Goal: Use online tool/utility

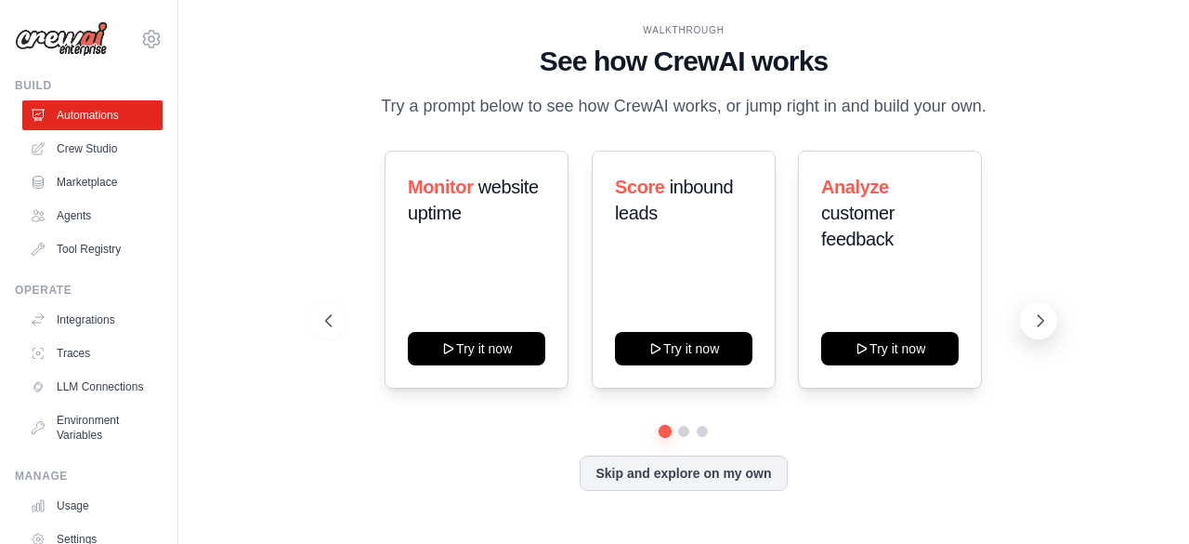
click at [1035, 319] on icon at bounding box center [1040, 320] width 19 height 19
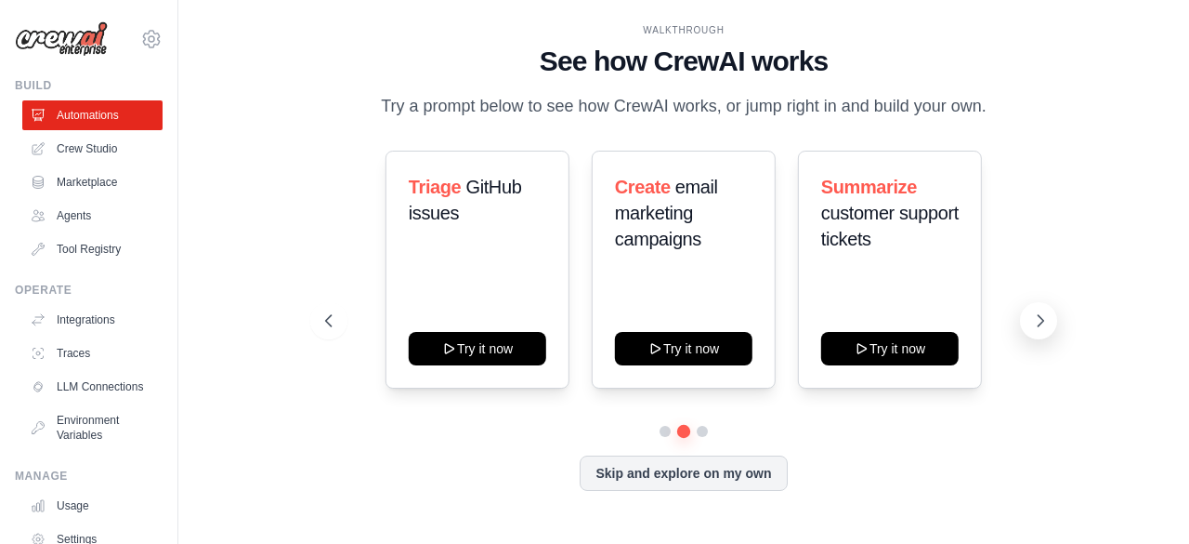
click at [1035, 319] on icon at bounding box center [1040, 320] width 19 height 19
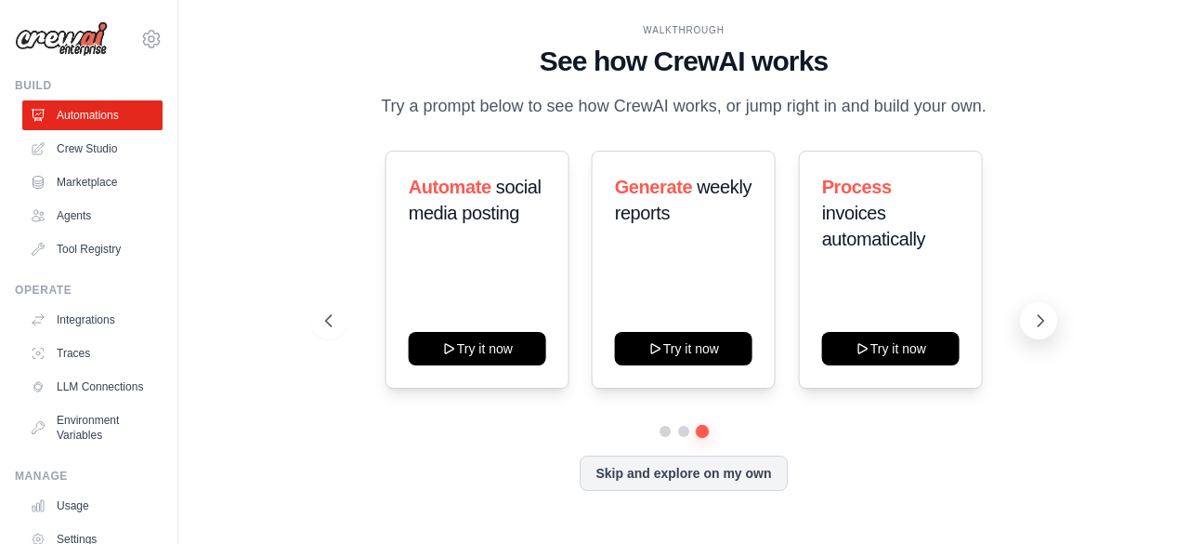
click at [1035, 319] on icon at bounding box center [1040, 320] width 19 height 19
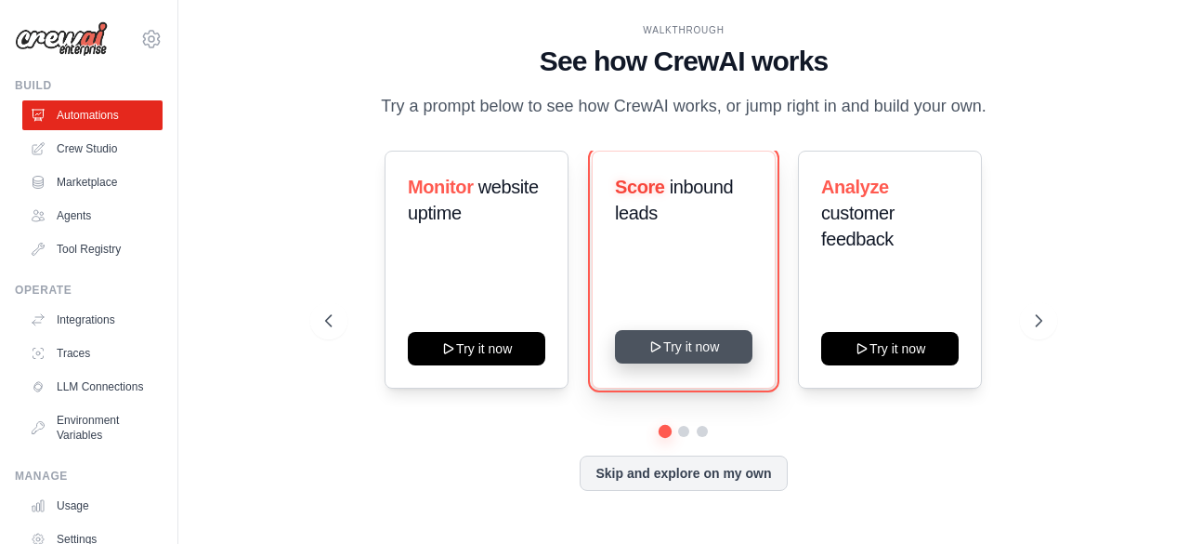
click at [669, 341] on button "Try it now" at bounding box center [684, 346] width 138 height 33
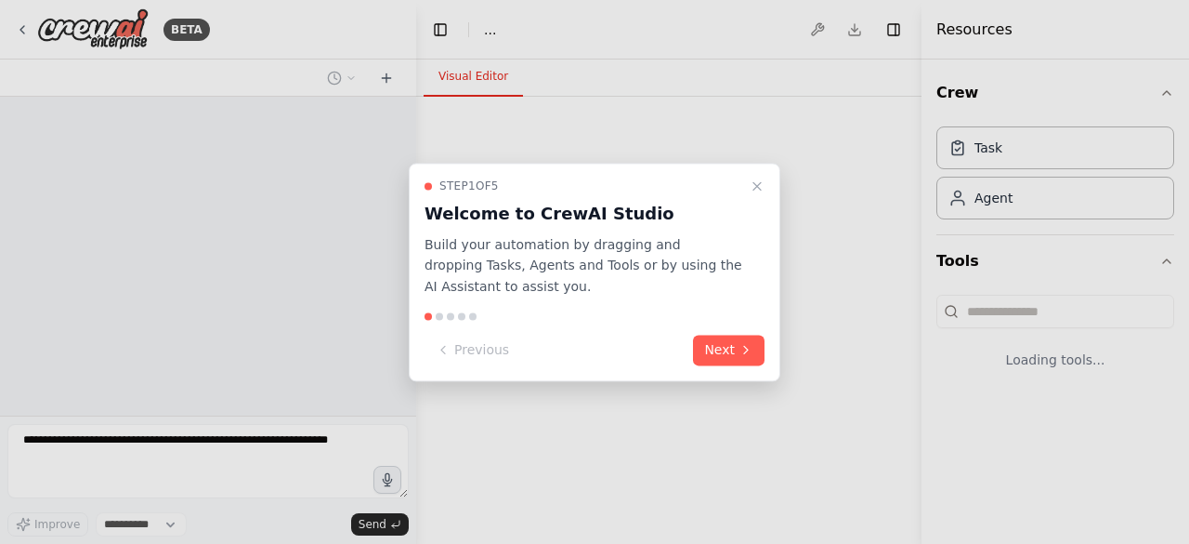
select select "****"
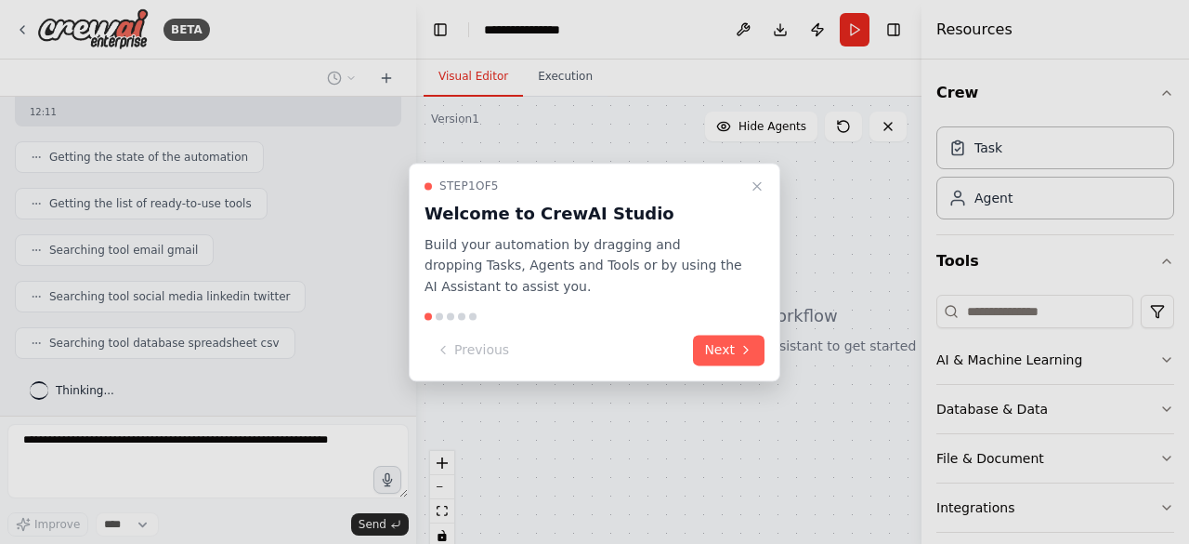
scroll to position [268, 0]
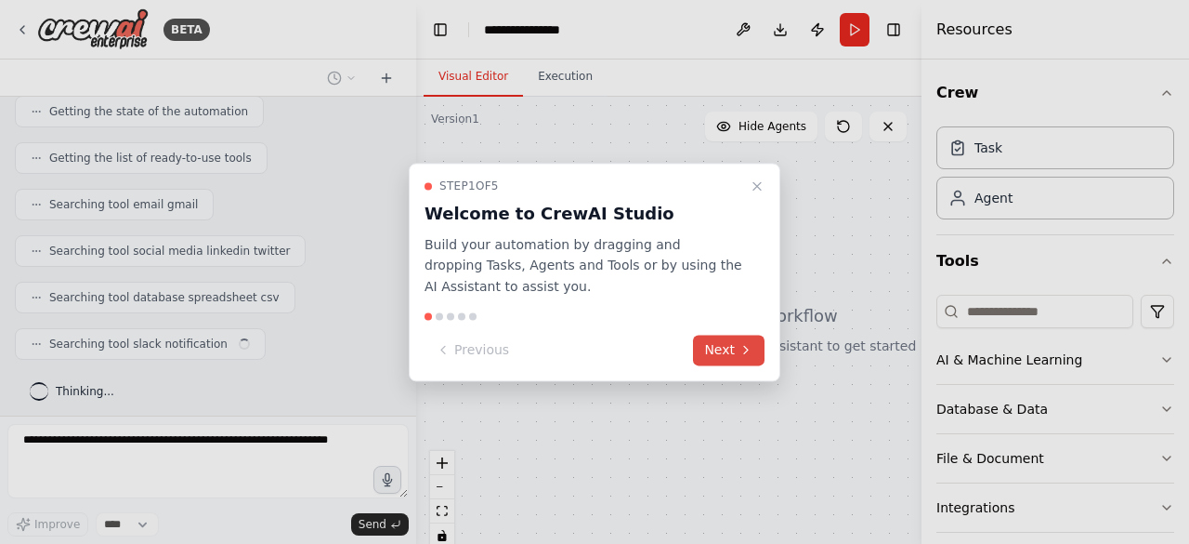
click at [729, 348] on button "Next" at bounding box center [729, 350] width 72 height 31
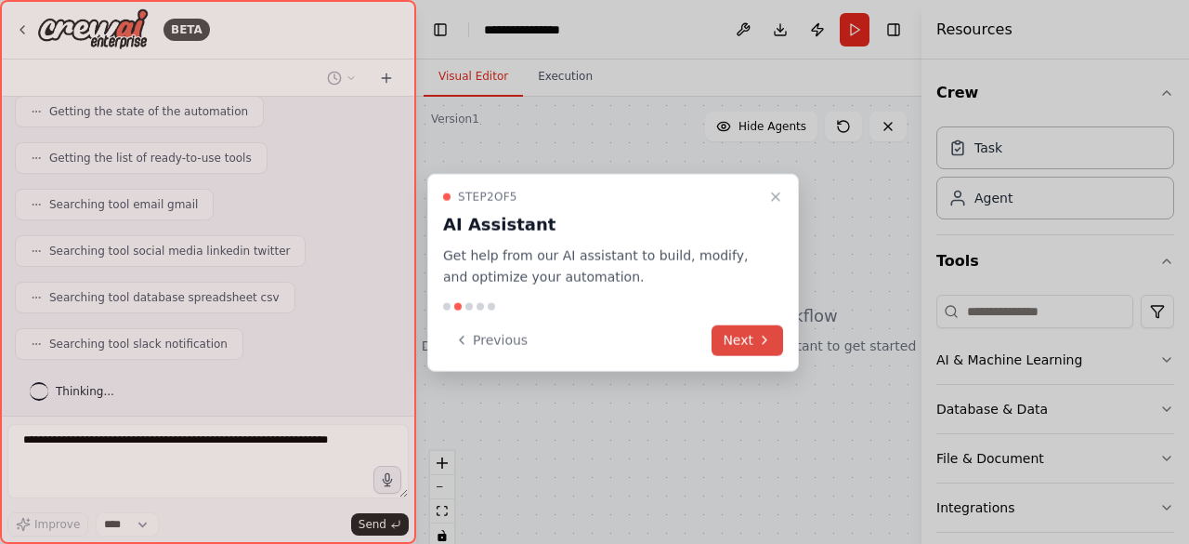
click at [729, 348] on button "Next" at bounding box center [748, 339] width 72 height 31
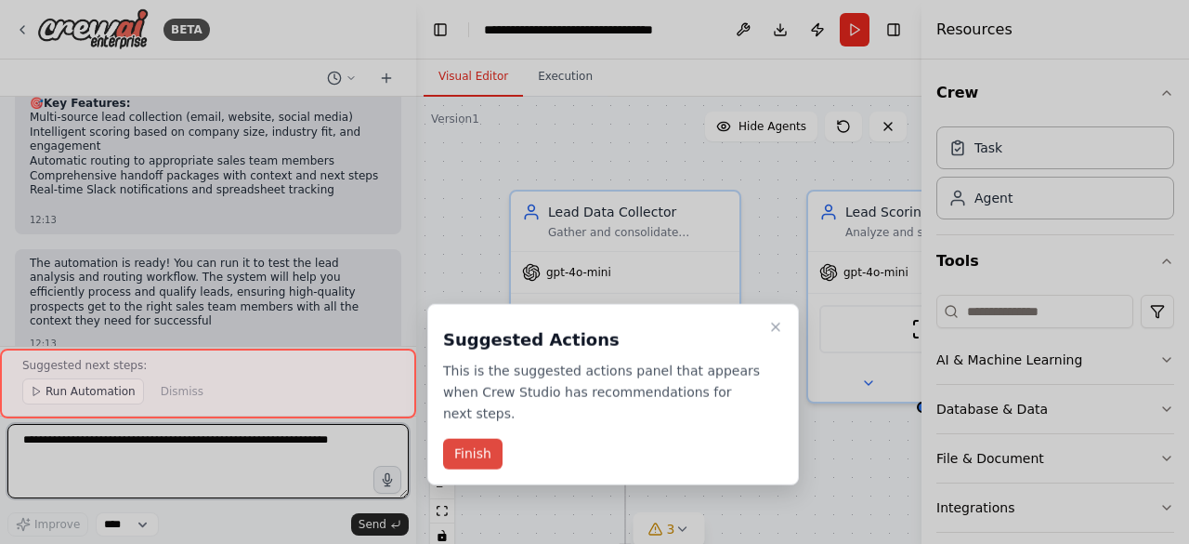
scroll to position [1535, 0]
